Goal: Information Seeking & Learning: Check status

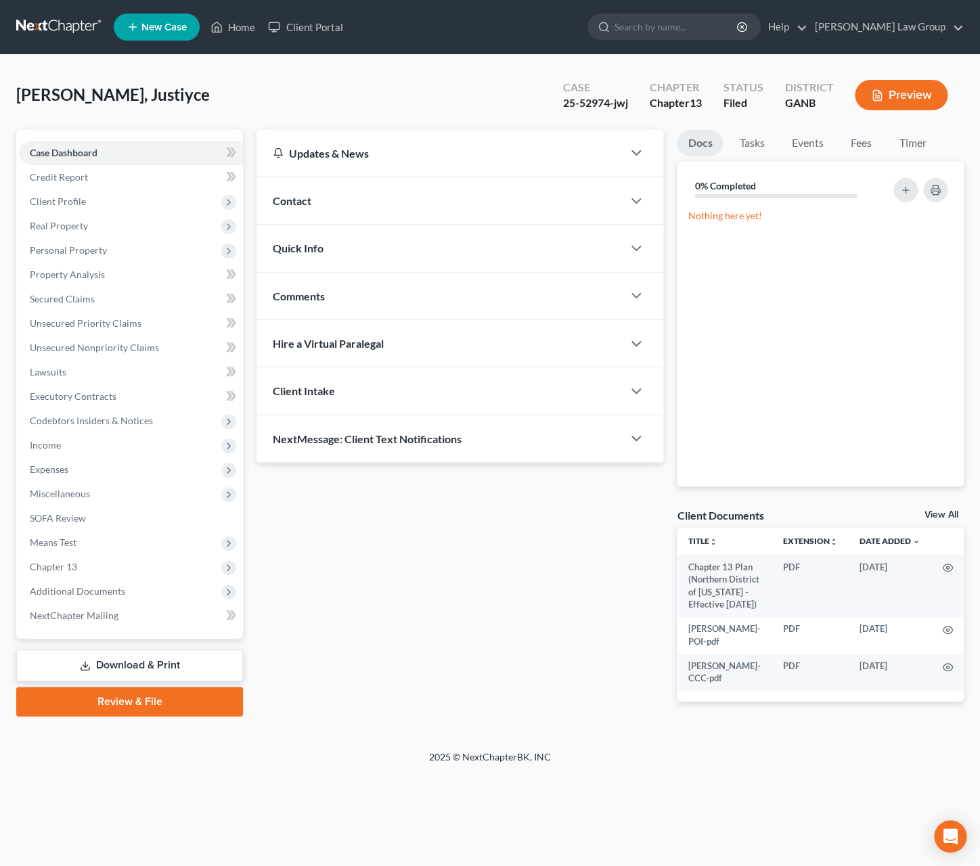
click at [233, 134] on div "Case Dashboard Payments Invoices Payments Payments Credit Report Client Profile…" at bounding box center [129, 384] width 227 height 509
click at [383, 595] on div "Updates & News × [US_STATE] [GEOGRAPHIC_DATA] Notes Take a look at NextChapter'…" at bounding box center [460, 426] width 420 height 593
click at [99, 594] on span "Additional Documents" at bounding box center [77, 591] width 95 height 12
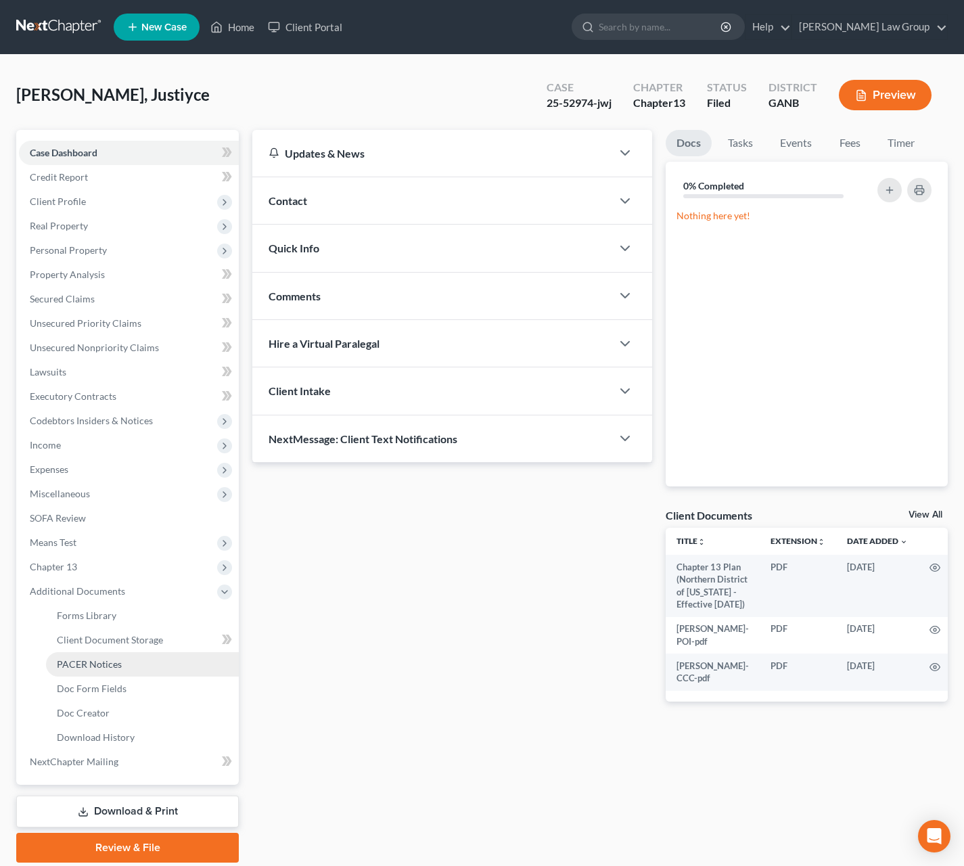
click at [112, 663] on span "PACER Notices" at bounding box center [89, 664] width 65 height 12
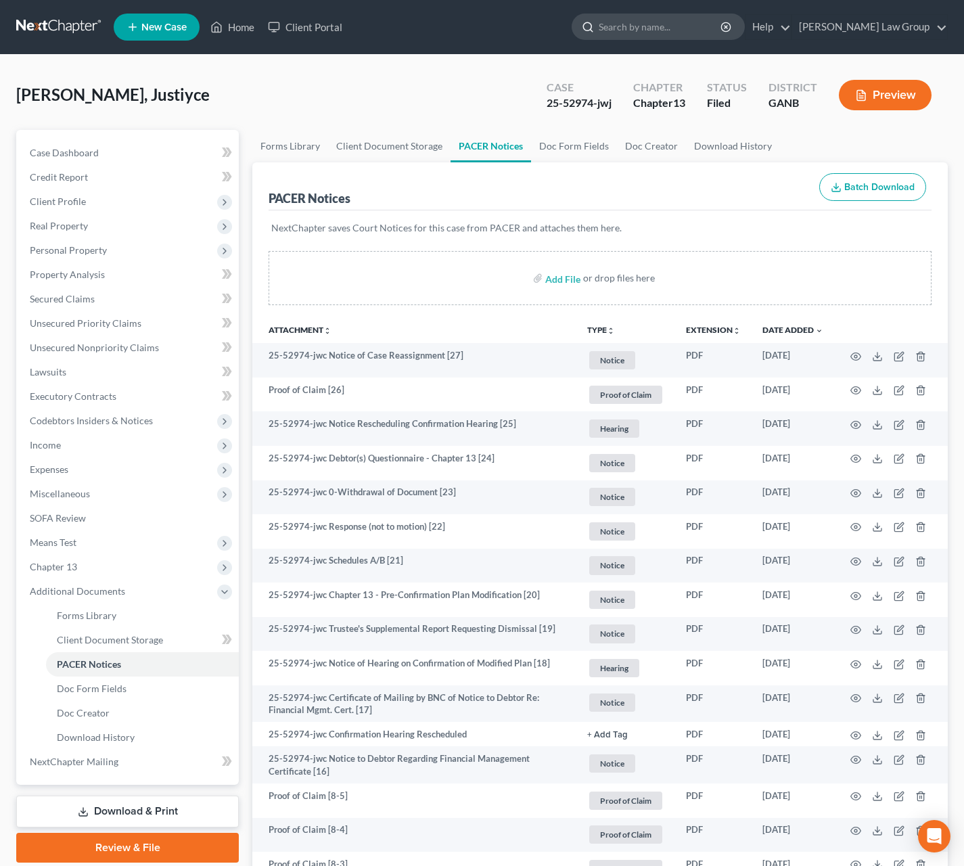
click at [697, 28] on input "search" at bounding box center [661, 26] width 124 height 25
type input "king"
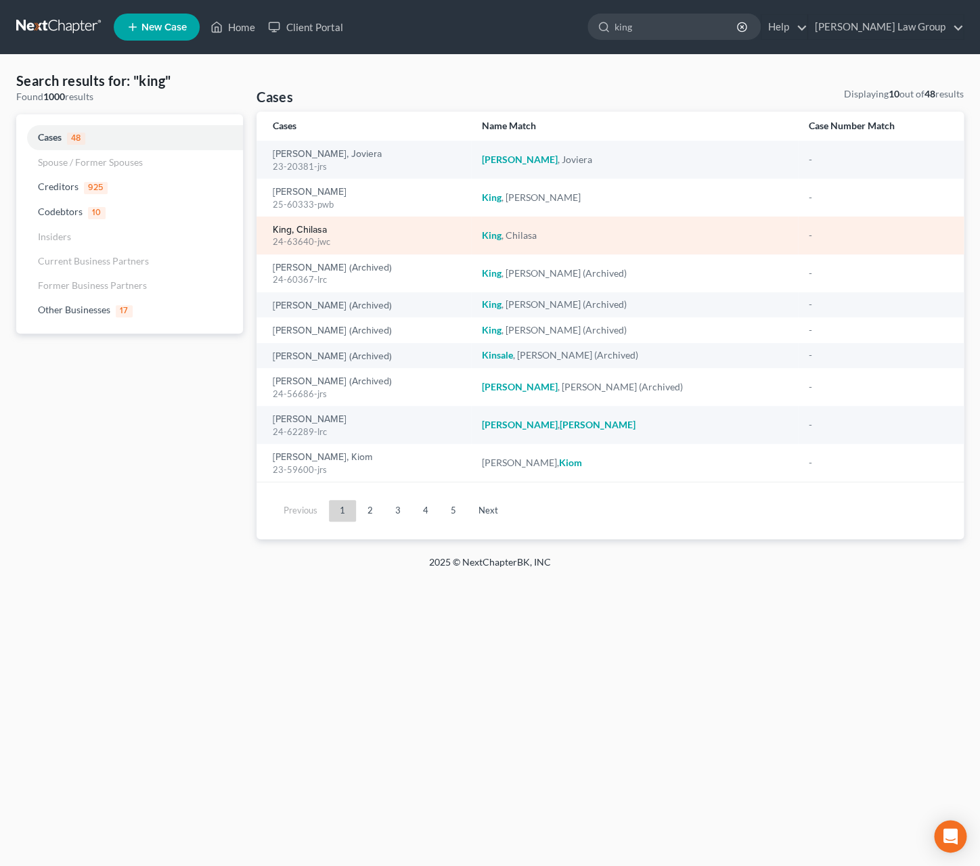
click at [320, 231] on link "King, Chilasa" at bounding box center [300, 229] width 54 height 9
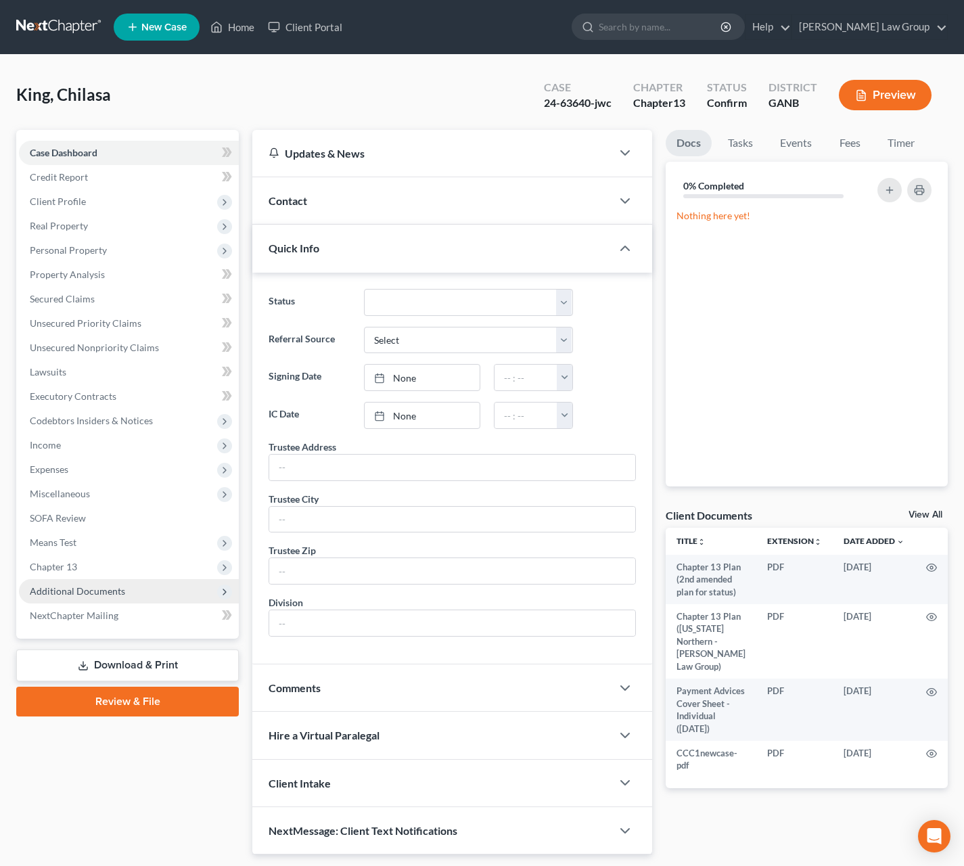
click at [129, 587] on span "Additional Documents" at bounding box center [129, 591] width 220 height 24
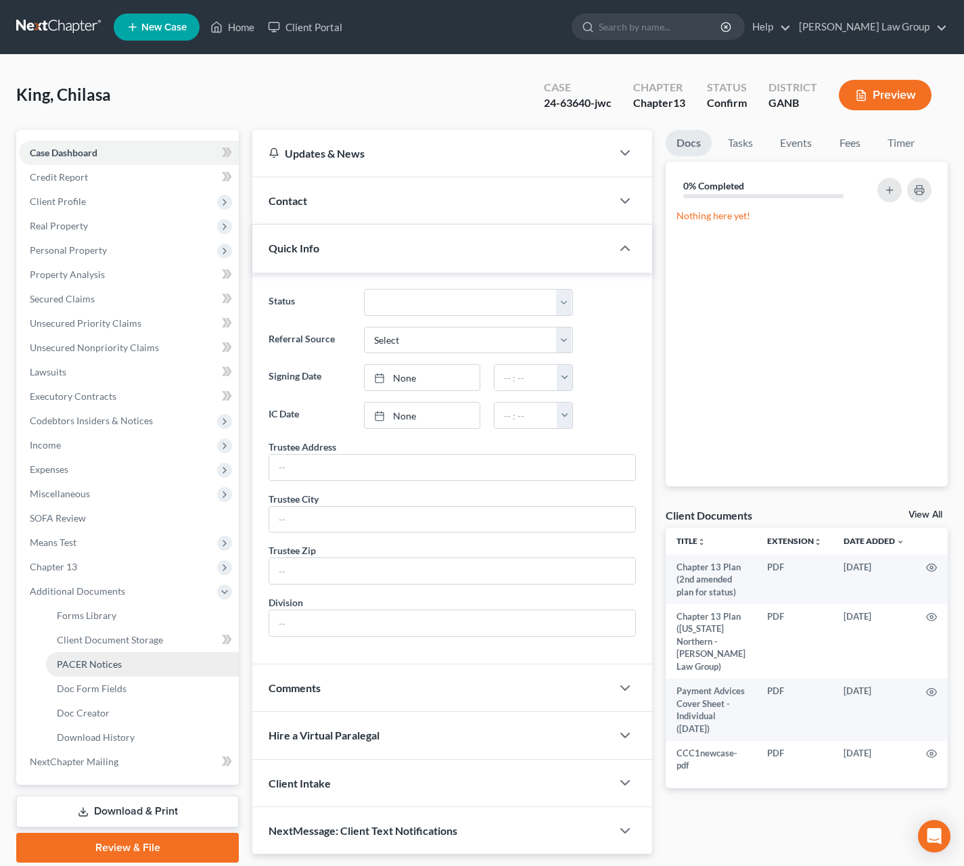
click at [134, 669] on link "PACER Notices" at bounding box center [142, 664] width 193 height 24
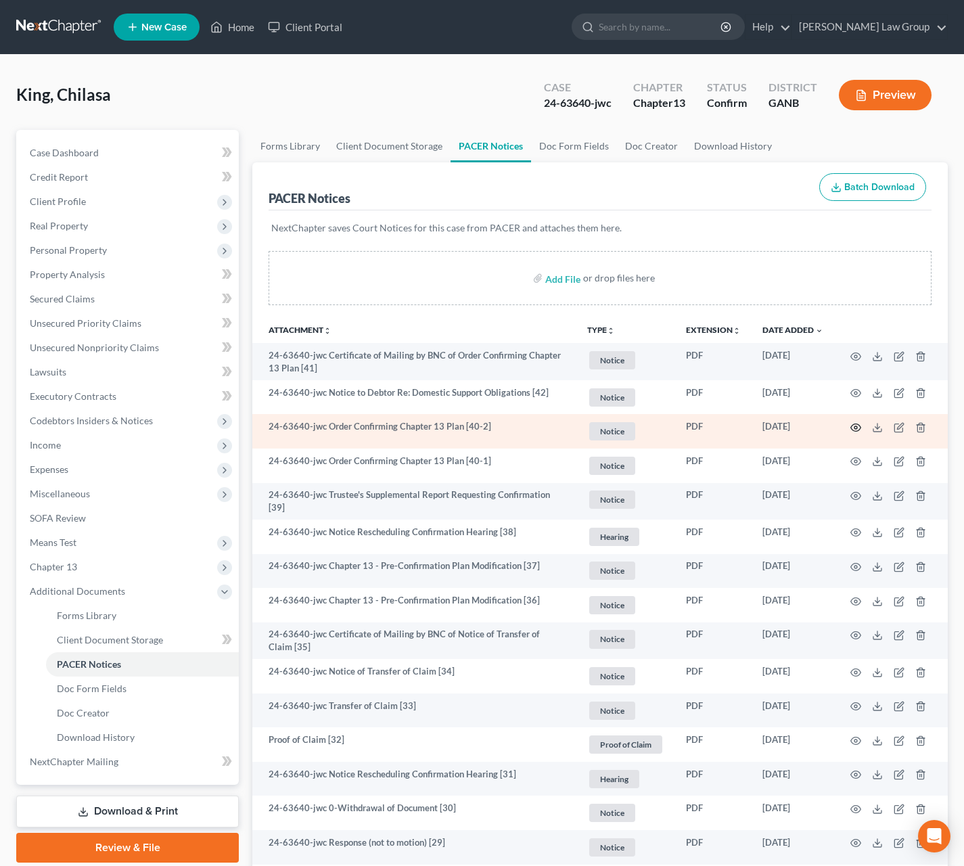
click at [854, 428] on icon "button" at bounding box center [855, 427] width 11 height 11
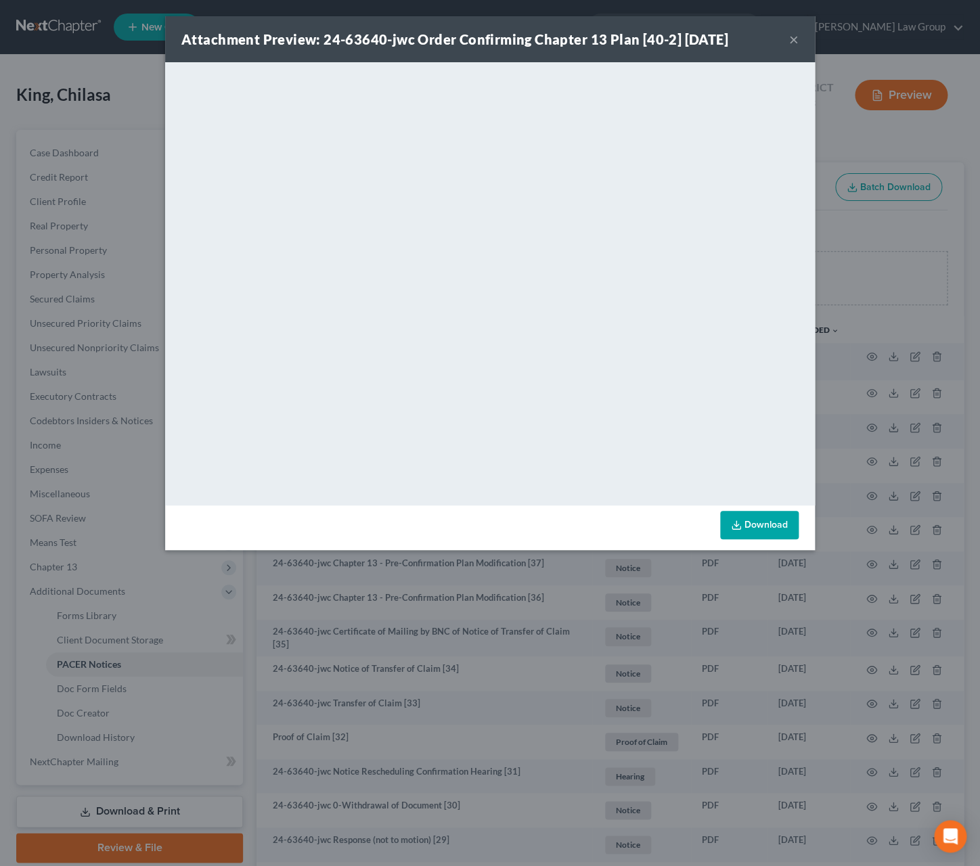
click at [798, 42] on button "×" at bounding box center [793, 39] width 9 height 16
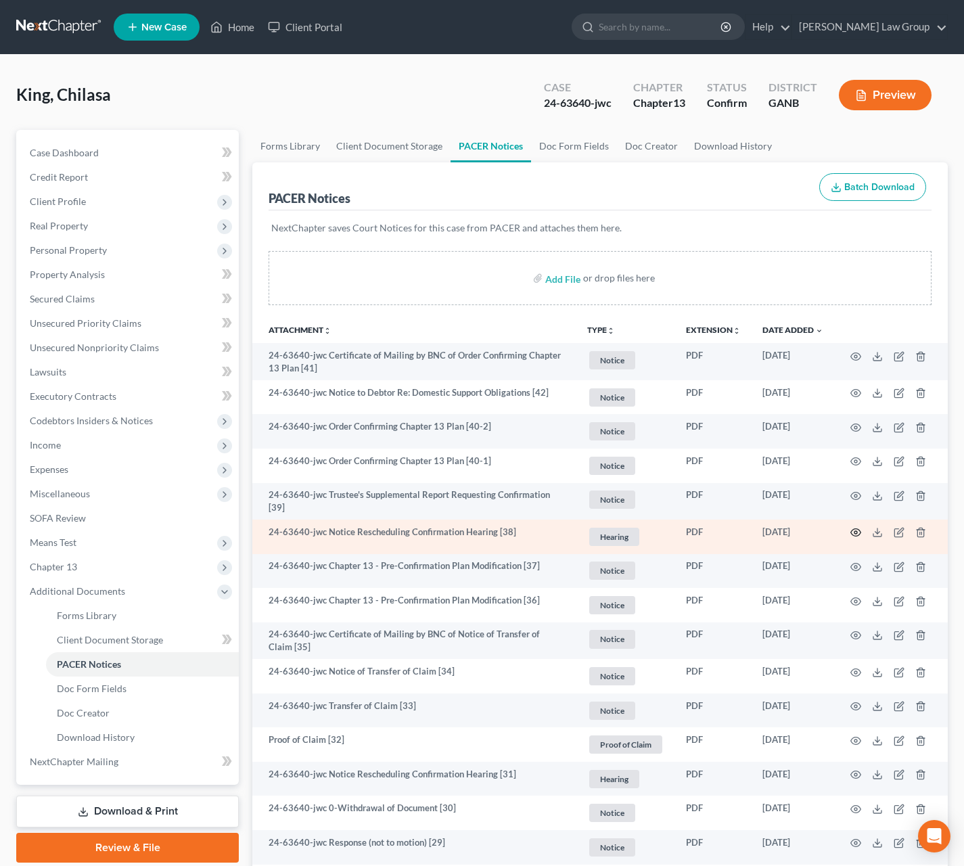
click at [850, 530] on icon "button" at bounding box center [855, 532] width 11 height 11
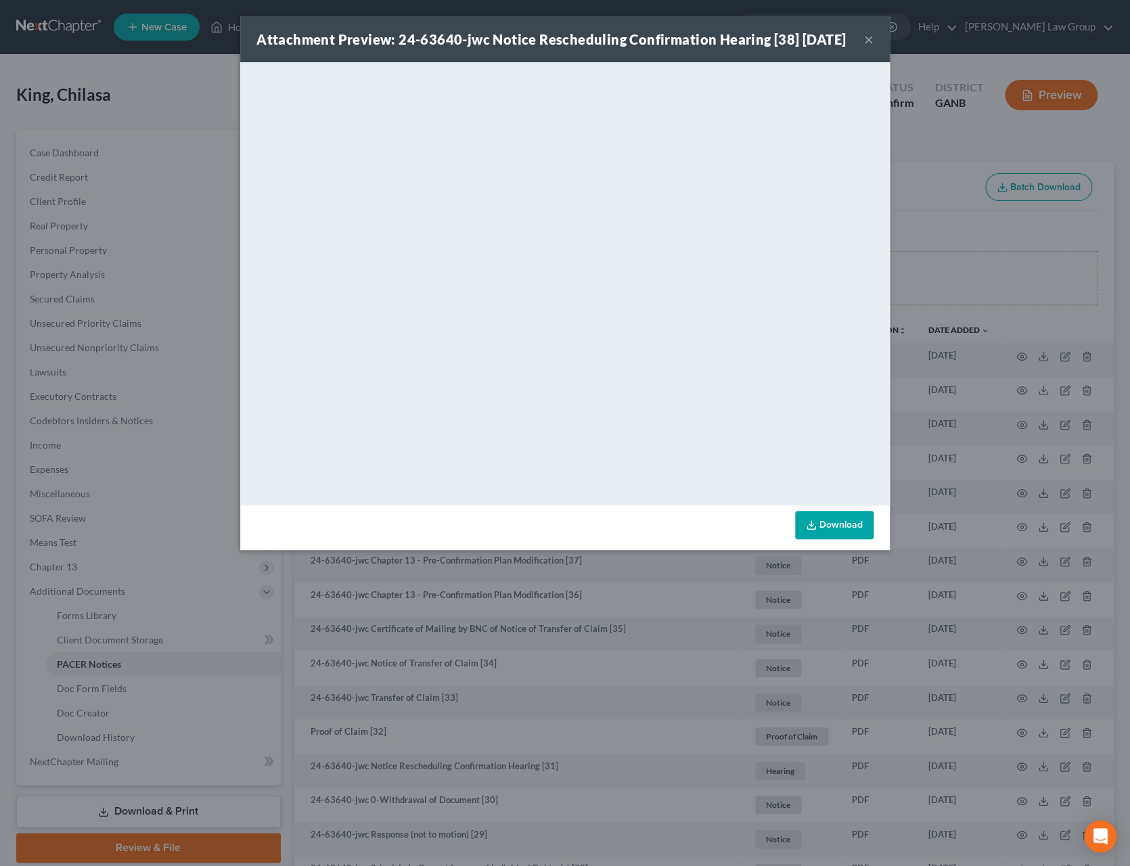
click at [869, 46] on button "×" at bounding box center [868, 39] width 9 height 16
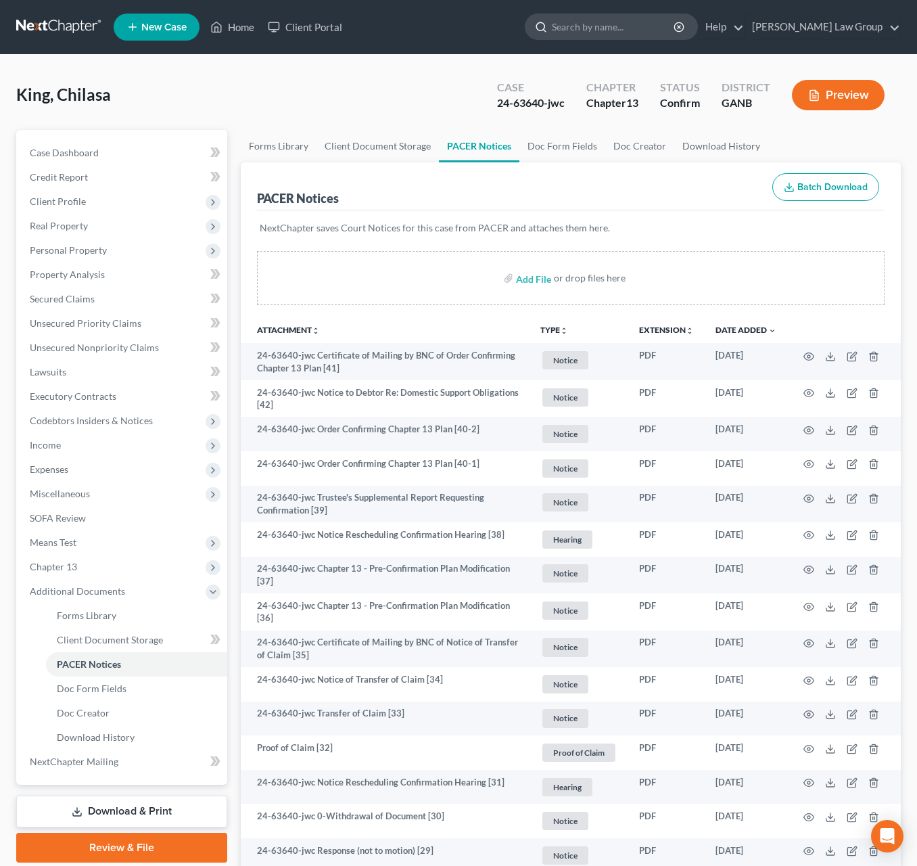
drag, startPoint x: 614, startPoint y: 32, endPoint x: 623, endPoint y: 37, distance: 10.0
click at [613, 32] on input "search" at bounding box center [614, 26] width 124 height 25
type input "[PERSON_NAME]"
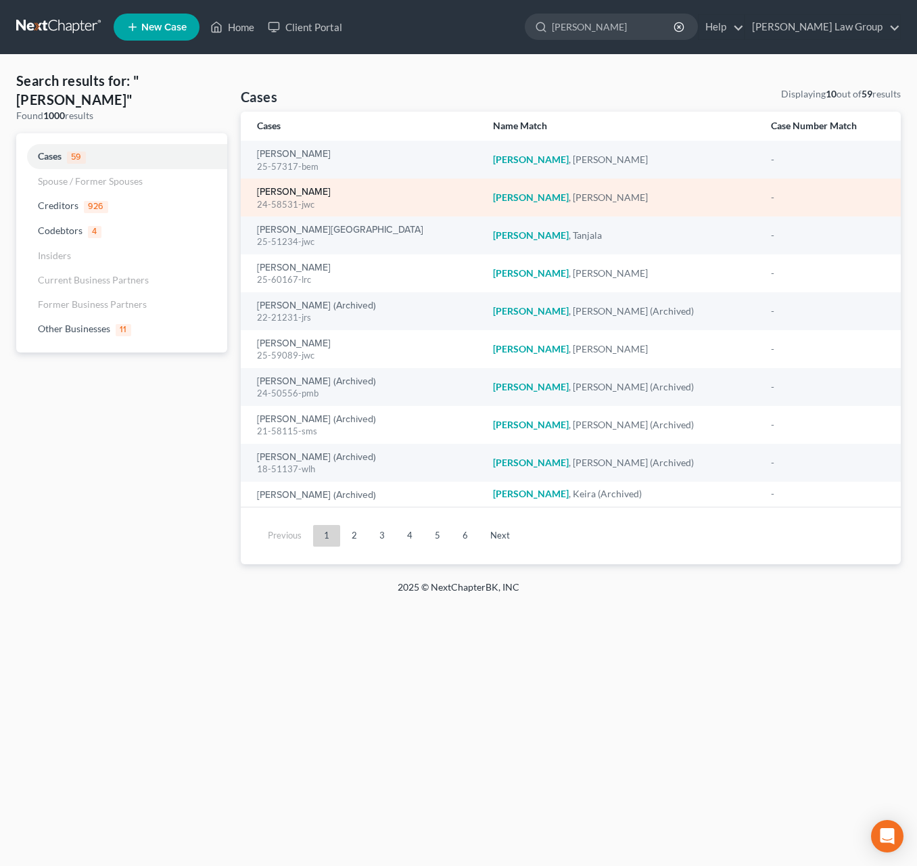
click at [312, 193] on link "[PERSON_NAME]" at bounding box center [294, 191] width 74 height 9
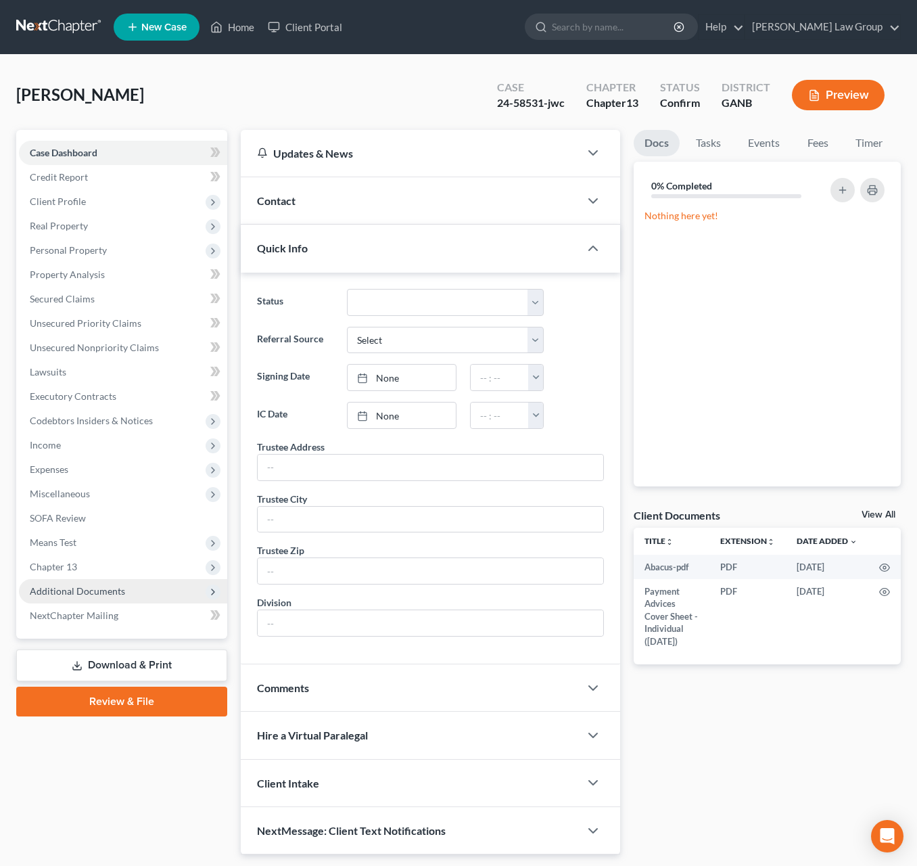
click at [132, 588] on span "Additional Documents" at bounding box center [123, 591] width 208 height 24
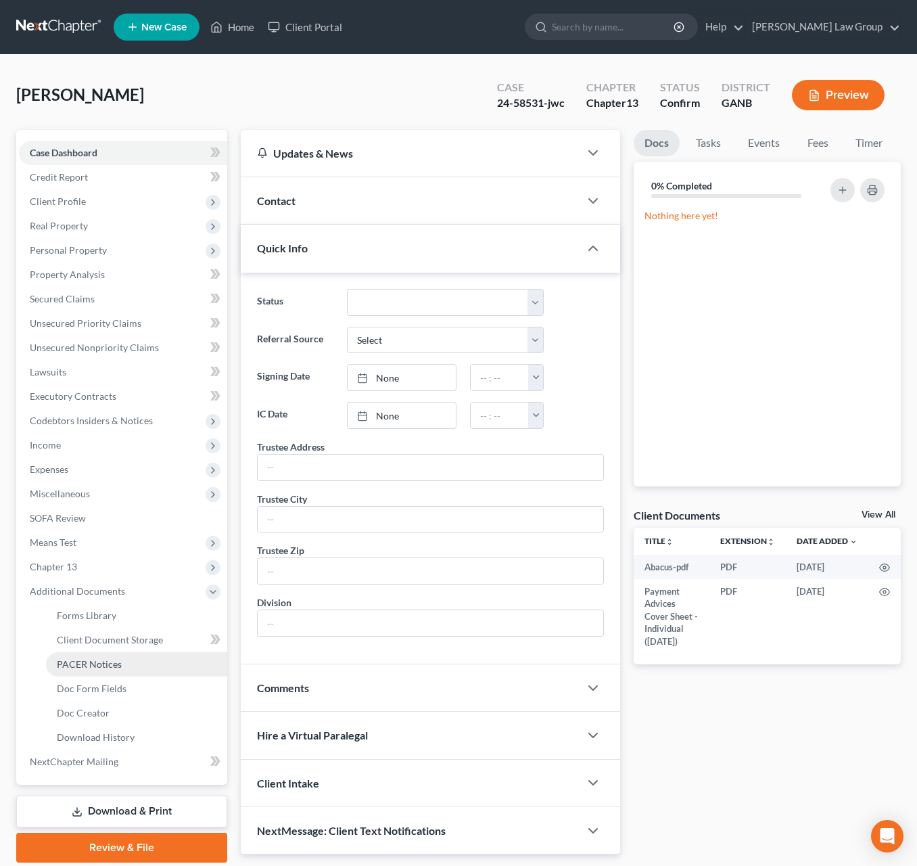
click at [137, 667] on link "PACER Notices" at bounding box center [136, 664] width 181 height 24
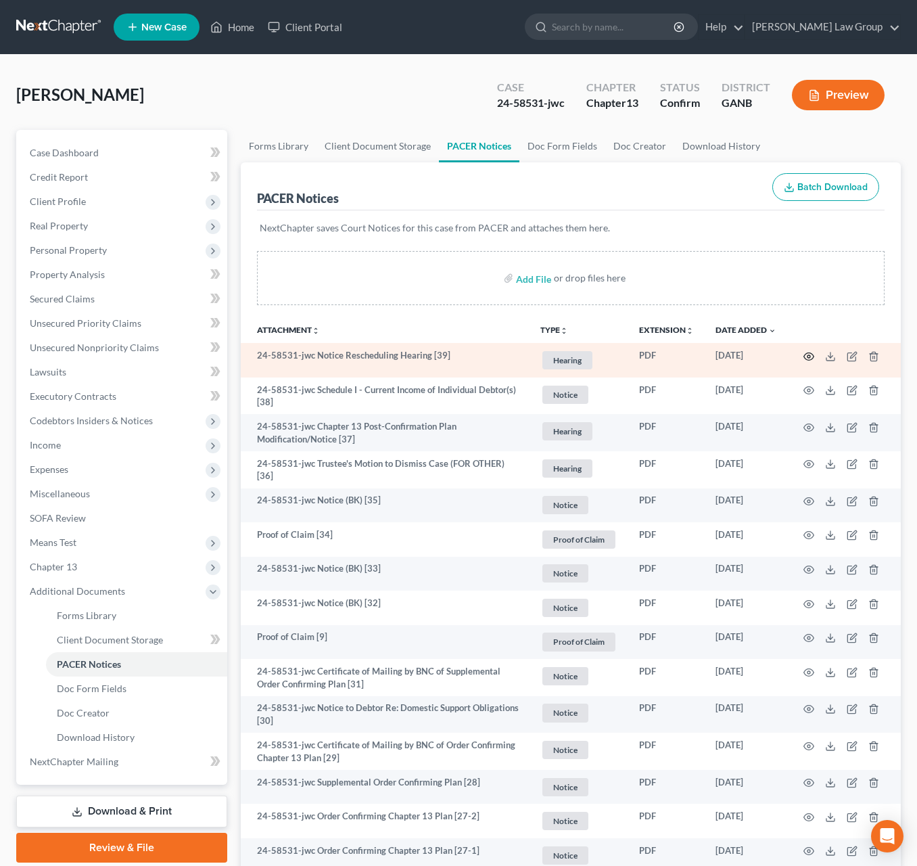
click at [806, 357] on icon "button" at bounding box center [809, 356] width 11 height 11
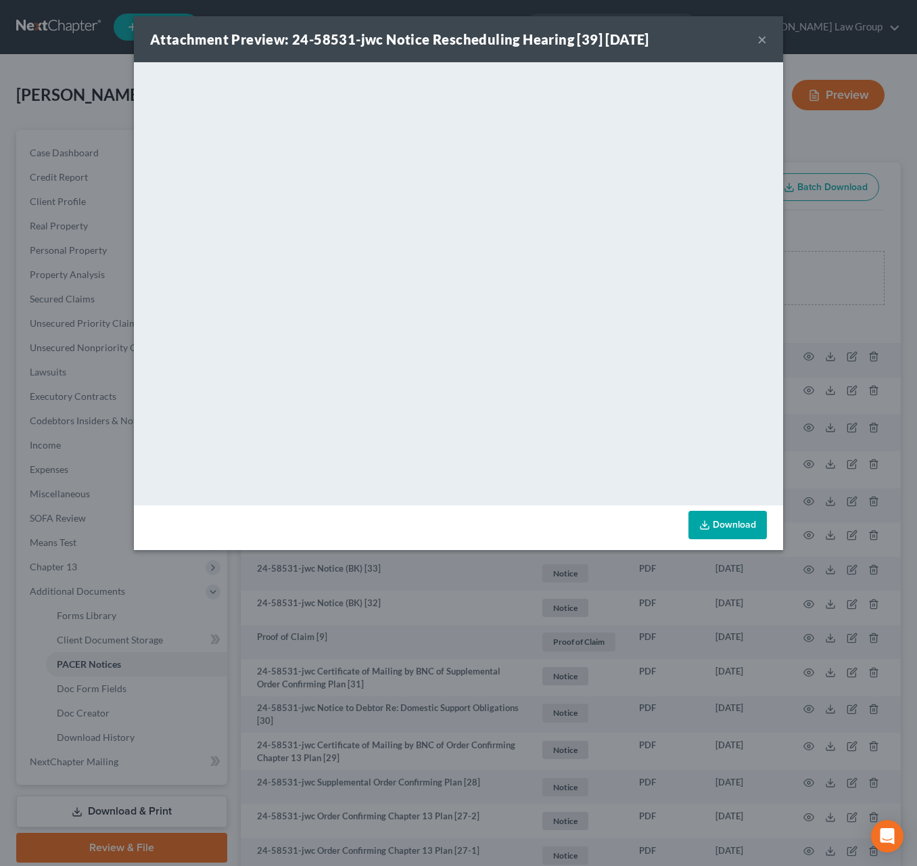
click at [763, 42] on button "×" at bounding box center [762, 39] width 9 height 16
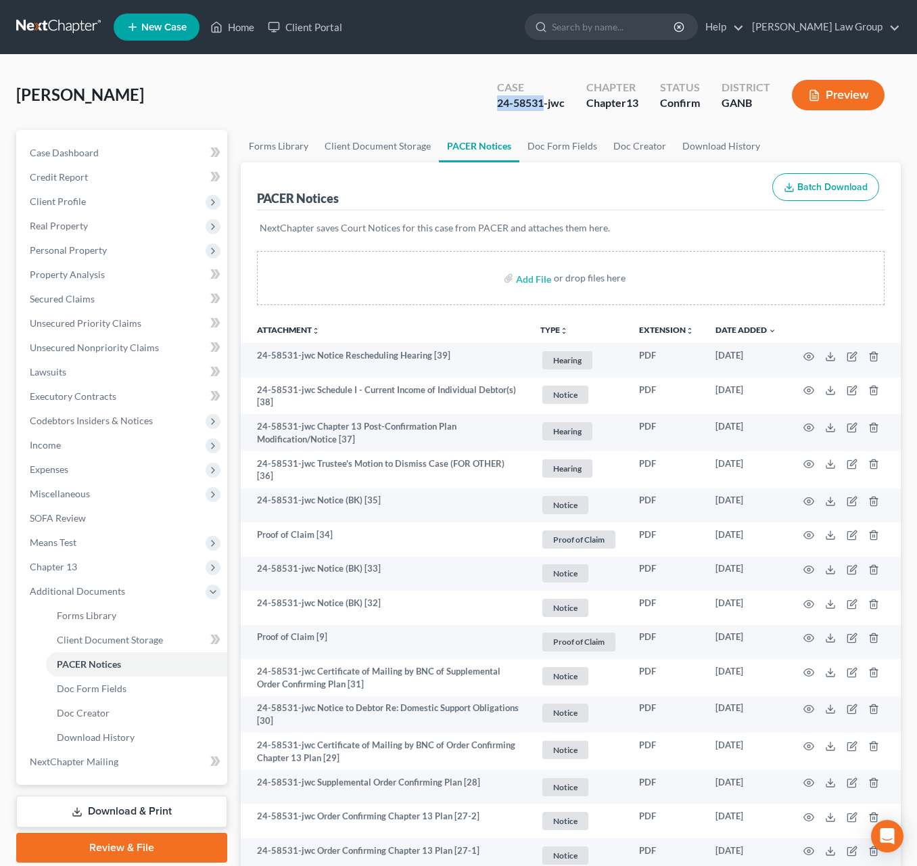
drag, startPoint x: 543, startPoint y: 103, endPoint x: 495, endPoint y: 103, distance: 48.7
click at [495, 103] on div "Case 24-58531-jwc" at bounding box center [530, 96] width 89 height 40
copy div "24-58531"
